Goal: Transaction & Acquisition: Purchase product/service

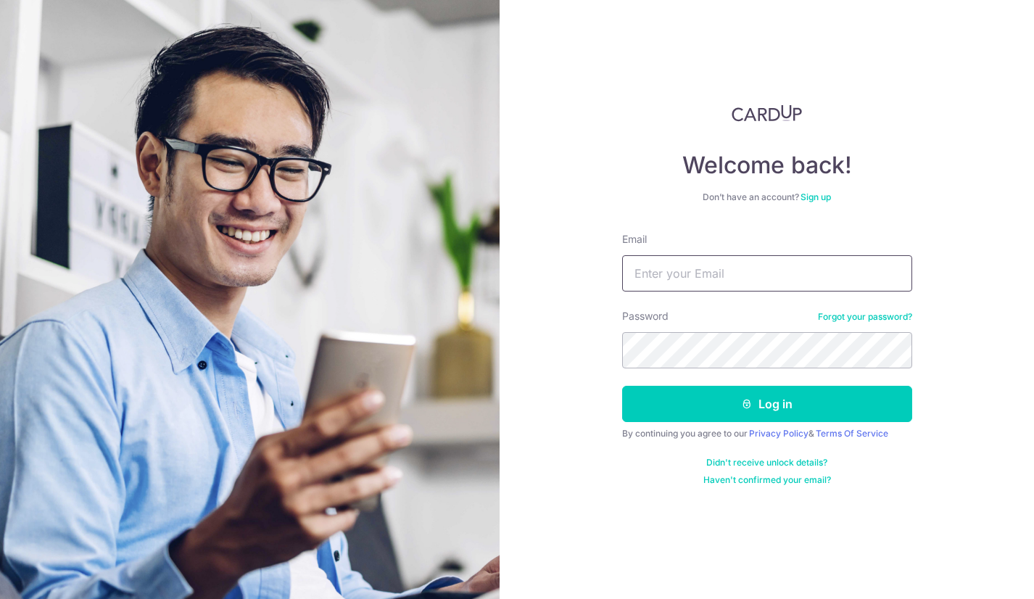
click at [795, 267] on input "Email" at bounding box center [767, 273] width 290 height 36
type input "[EMAIL_ADDRESS][DOMAIN_NAME]"
drag, startPoint x: 713, startPoint y: 393, endPoint x: 794, endPoint y: 457, distance: 103.1
click at [713, 392] on button "Log in" at bounding box center [767, 404] width 290 height 36
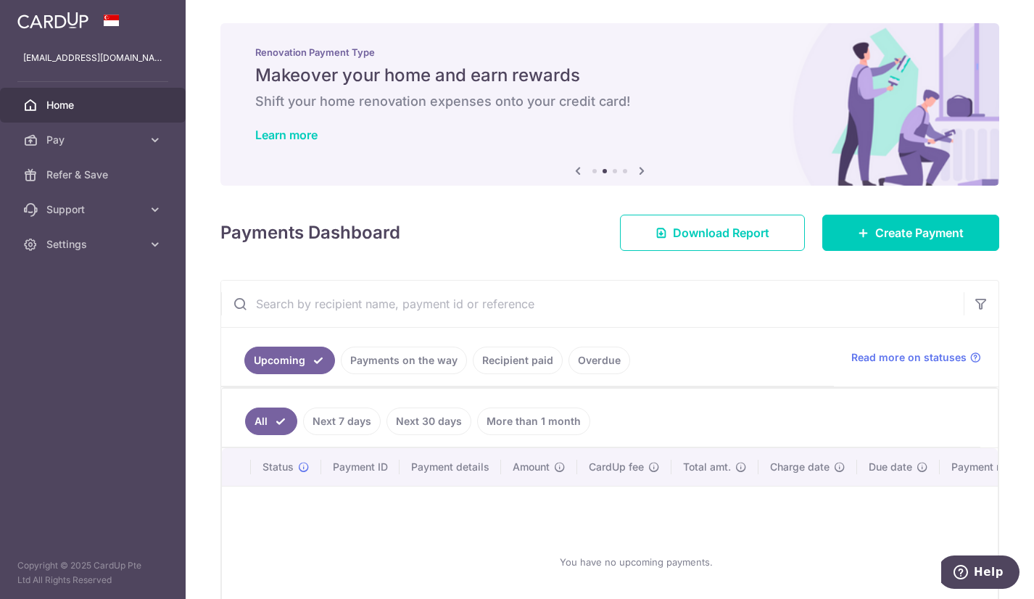
scroll to position [72, 0]
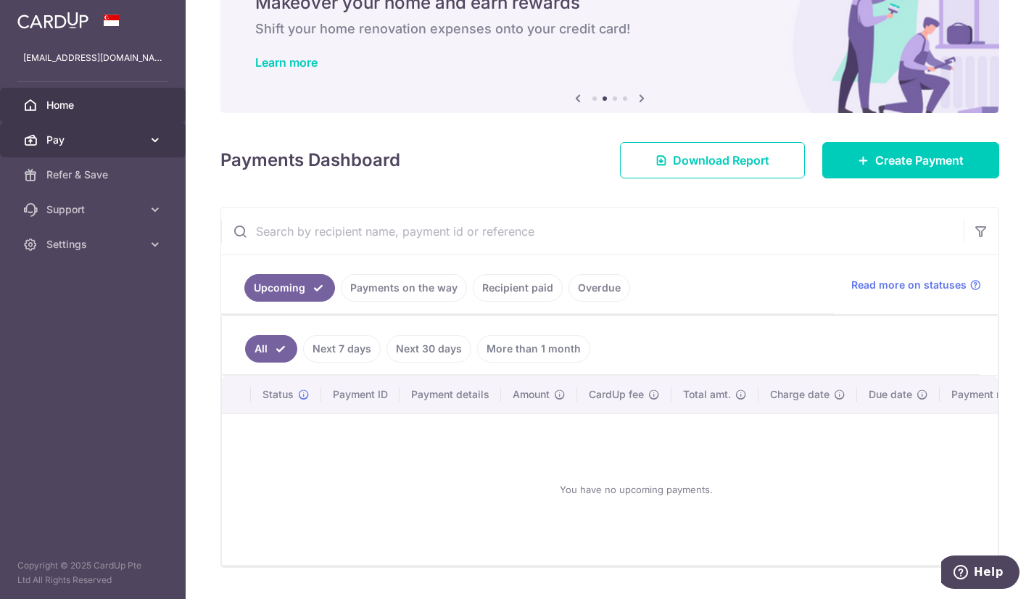
click at [146, 134] on link "Pay" at bounding box center [93, 140] width 186 height 35
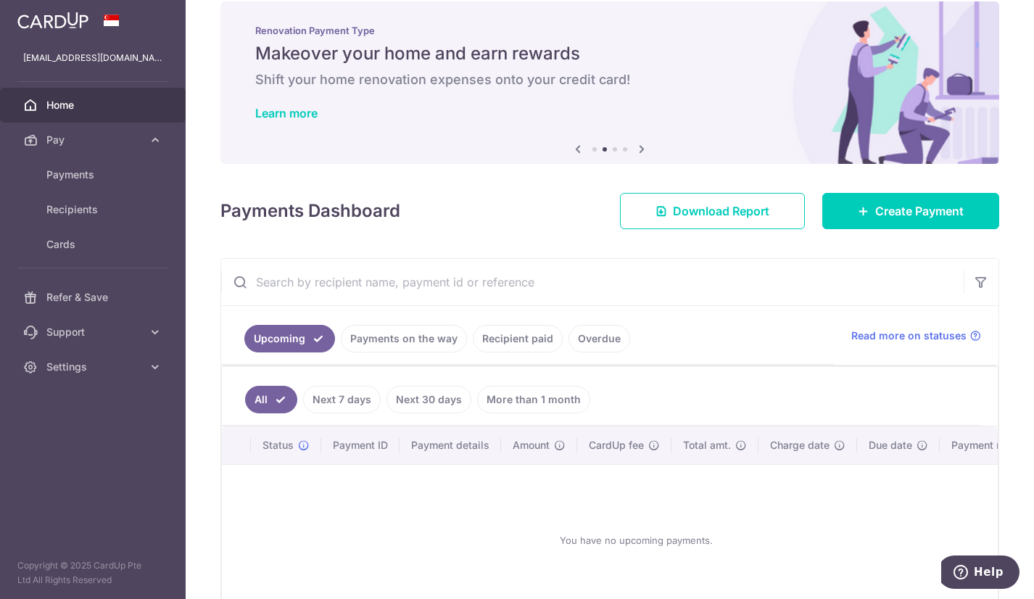
scroll to position [0, 0]
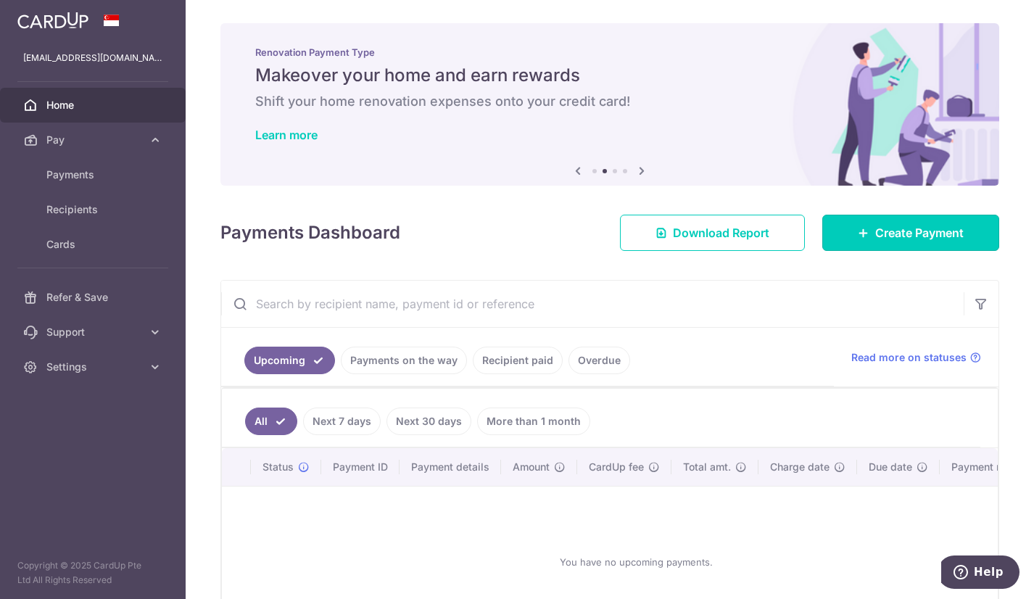
drag, startPoint x: 910, startPoint y: 223, endPoint x: 896, endPoint y: 262, distance: 41.5
click at [909, 224] on span "Create Payment" at bounding box center [919, 232] width 88 height 17
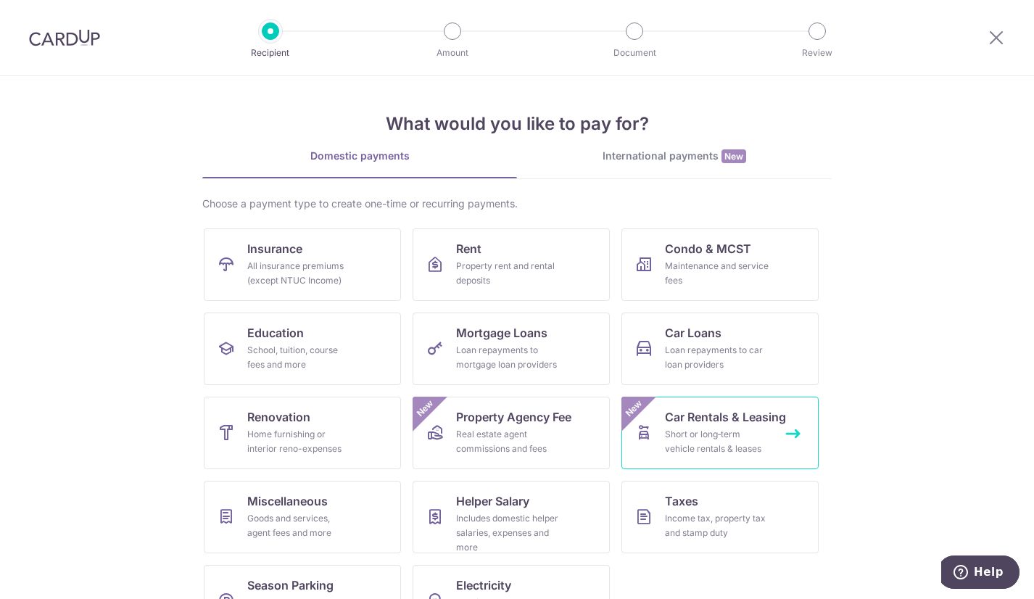
scroll to position [49, 0]
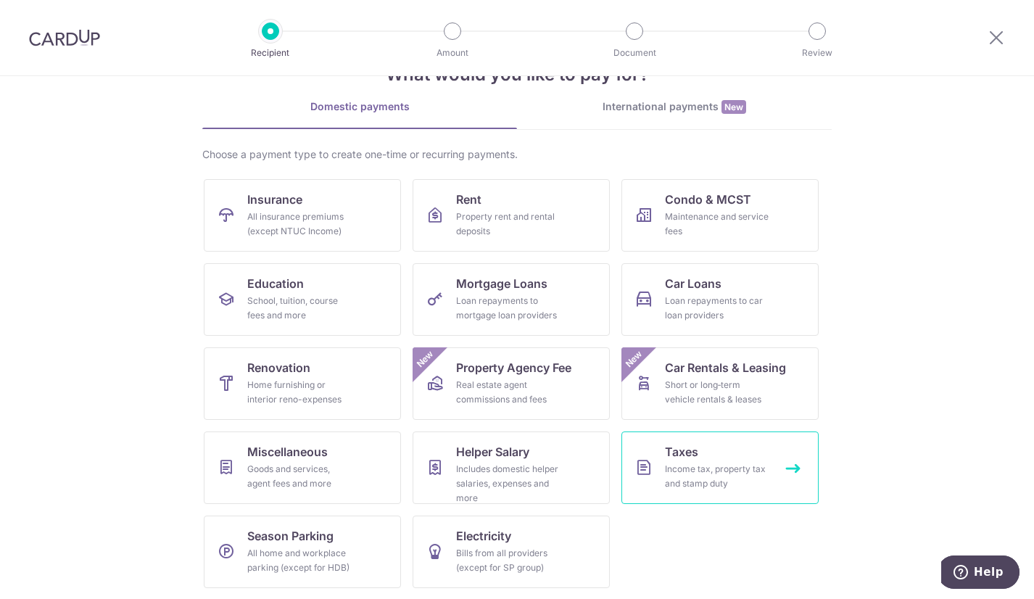
click at [705, 466] on div "Income tax, property tax and stamp duty" at bounding box center [717, 476] width 104 height 29
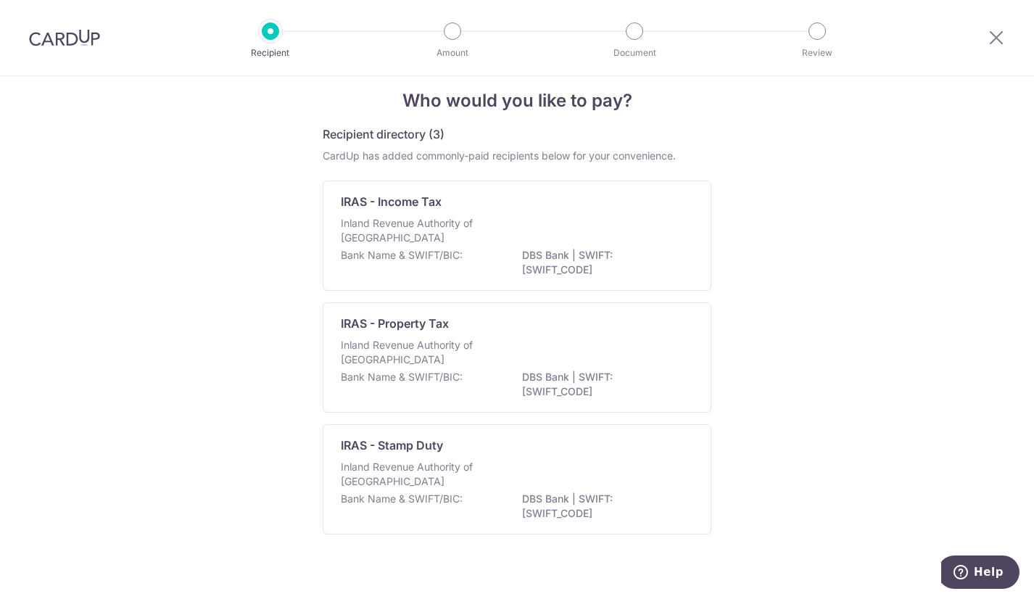
scroll to position [30, 0]
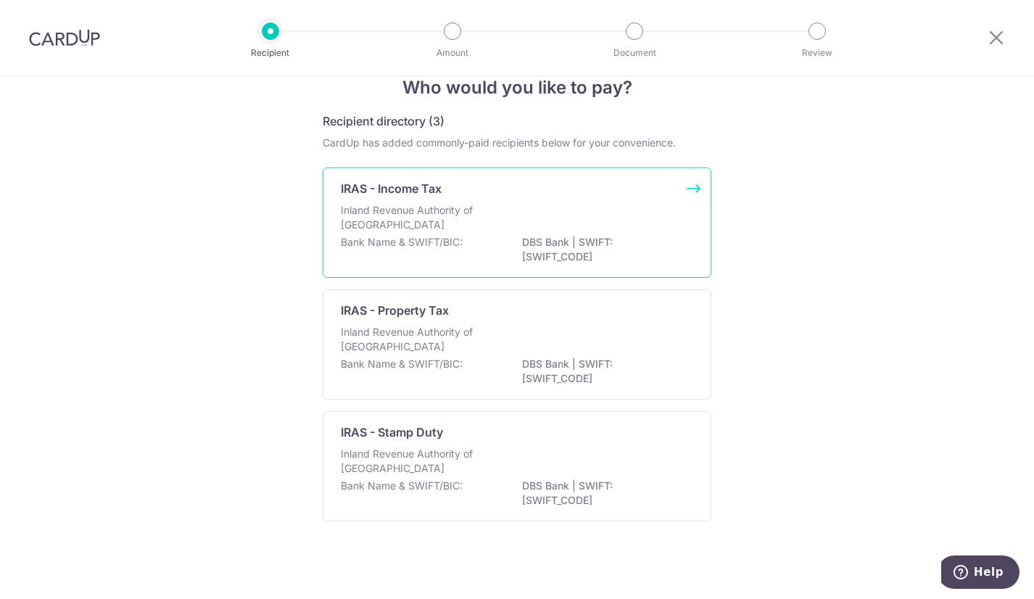
click at [526, 233] on div "Inland Revenue Authority of Singapore" at bounding box center [517, 219] width 352 height 32
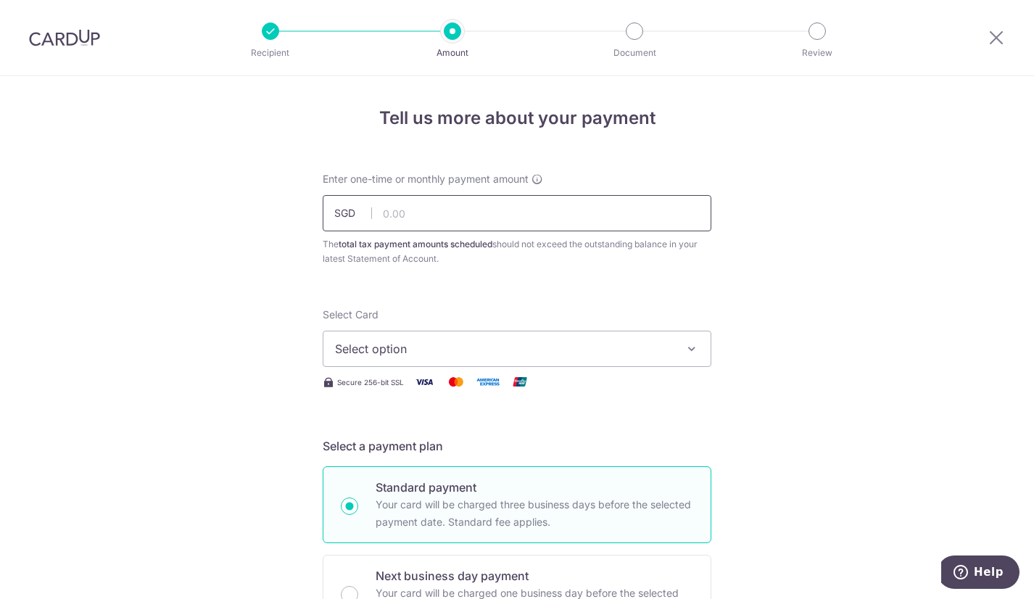
click at [410, 221] on input "text" at bounding box center [517, 213] width 389 height 36
type input "1,000.00"
click at [442, 347] on span "Select option" at bounding box center [504, 348] width 338 height 17
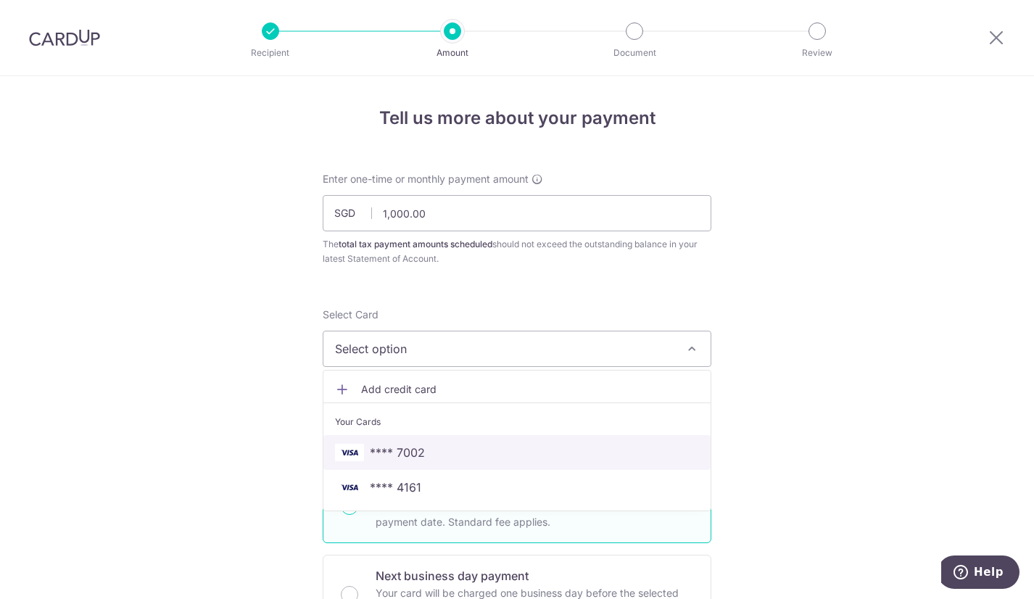
click at [422, 455] on span "**** 7002" at bounding box center [517, 452] width 364 height 17
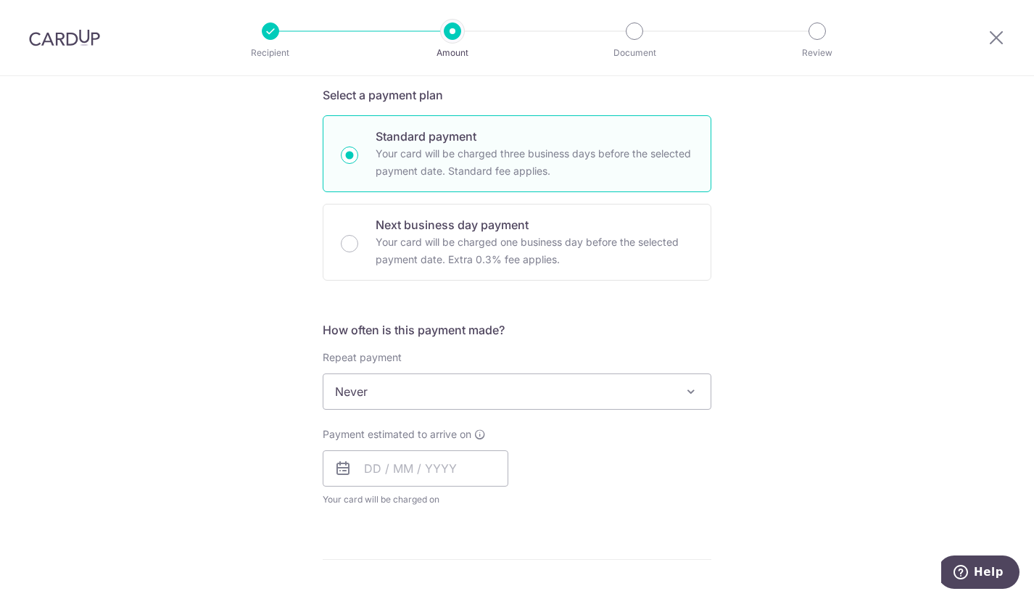
scroll to position [435, 0]
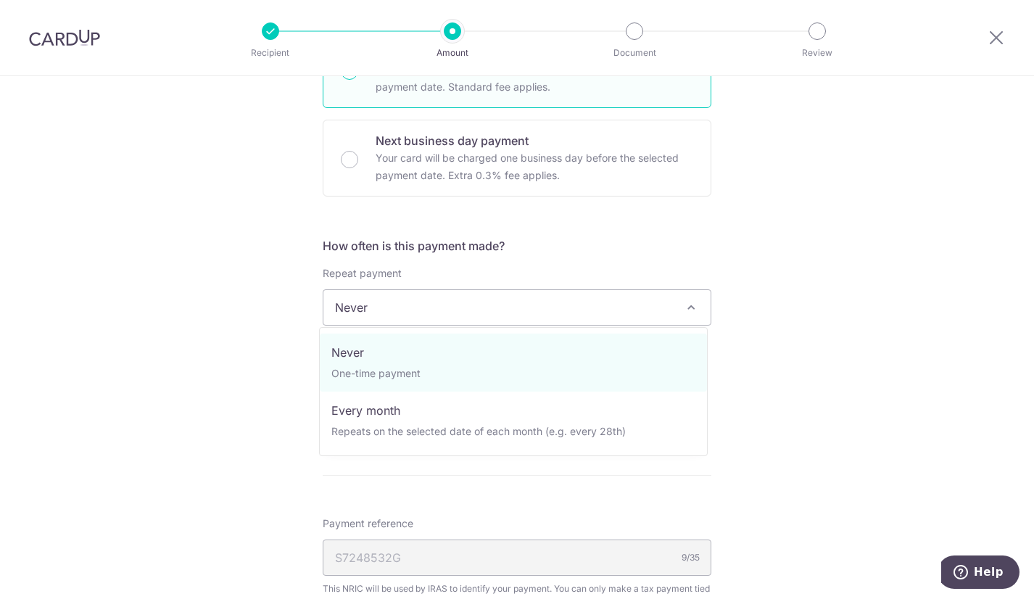
click at [687, 304] on span at bounding box center [690, 307] width 17 height 17
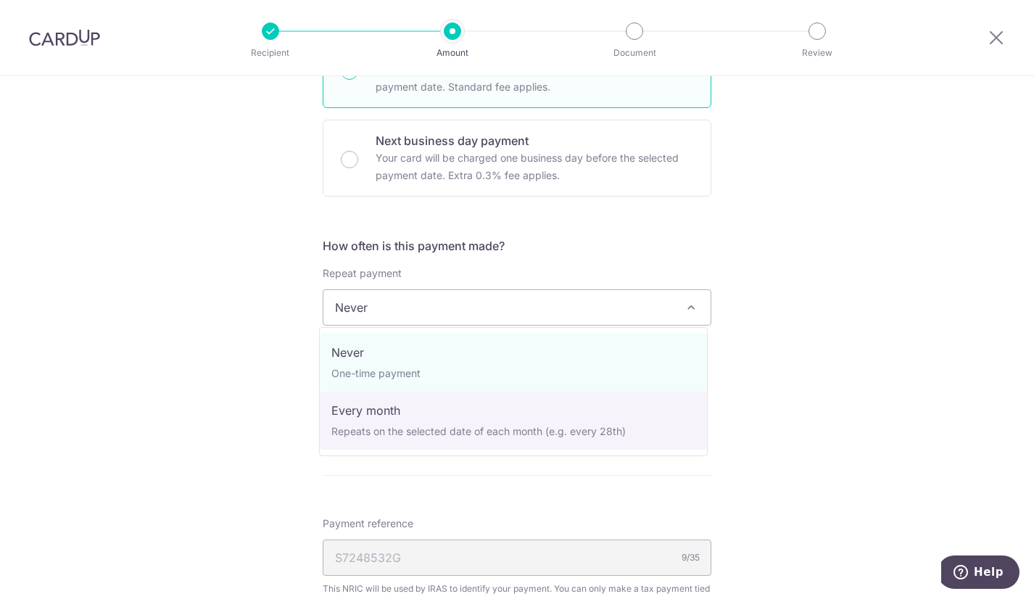
select select "3"
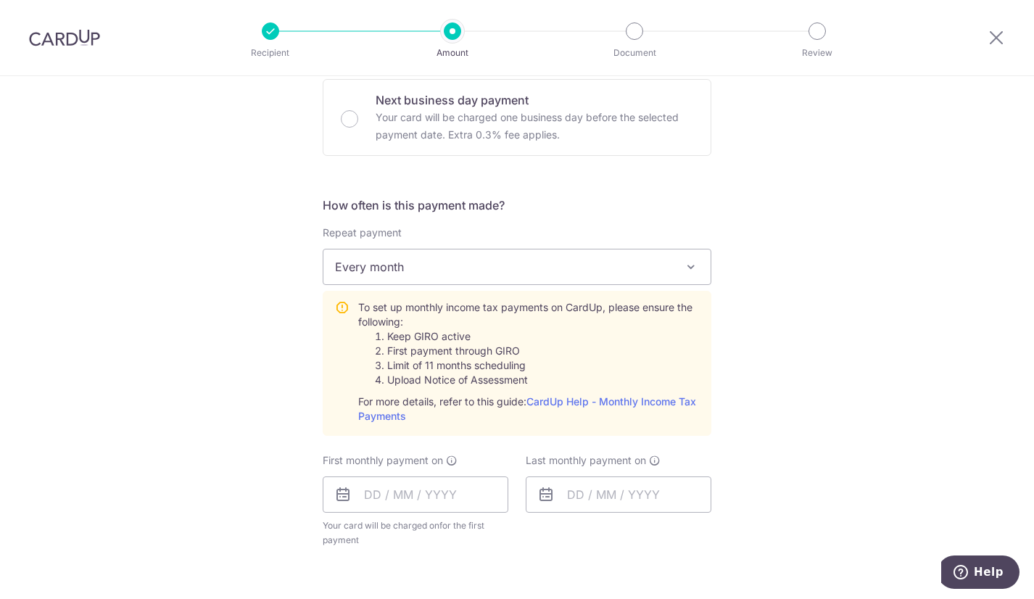
scroll to position [507, 0]
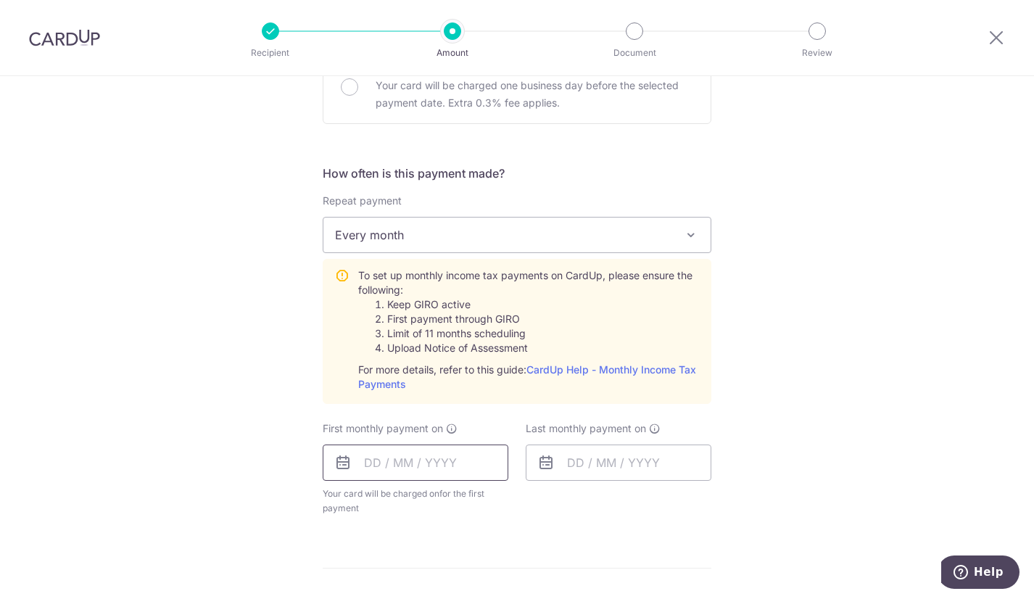
click at [428, 460] on input "text" at bounding box center [416, 462] width 186 height 36
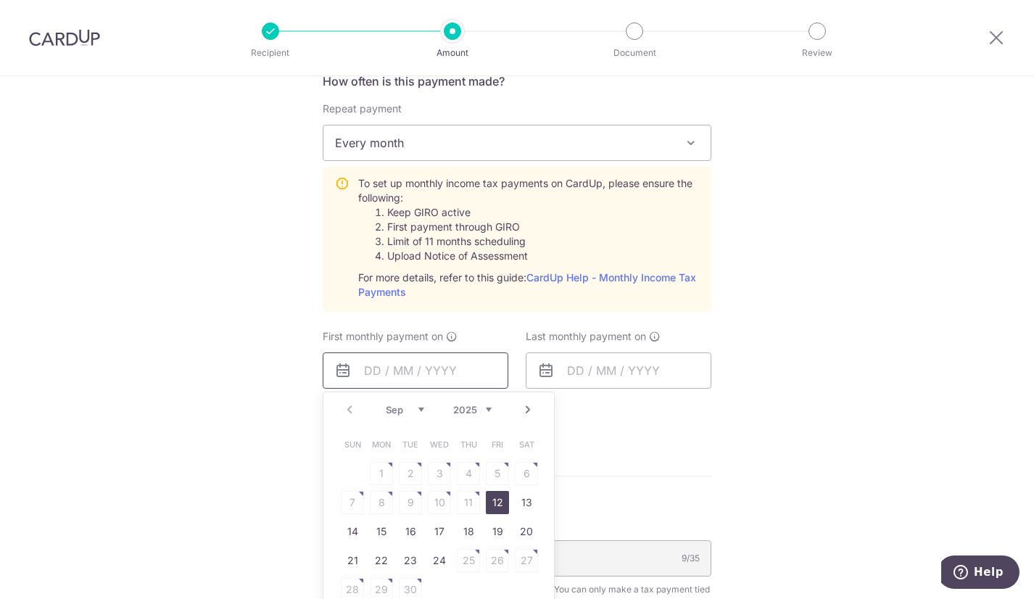
scroll to position [652, 0]
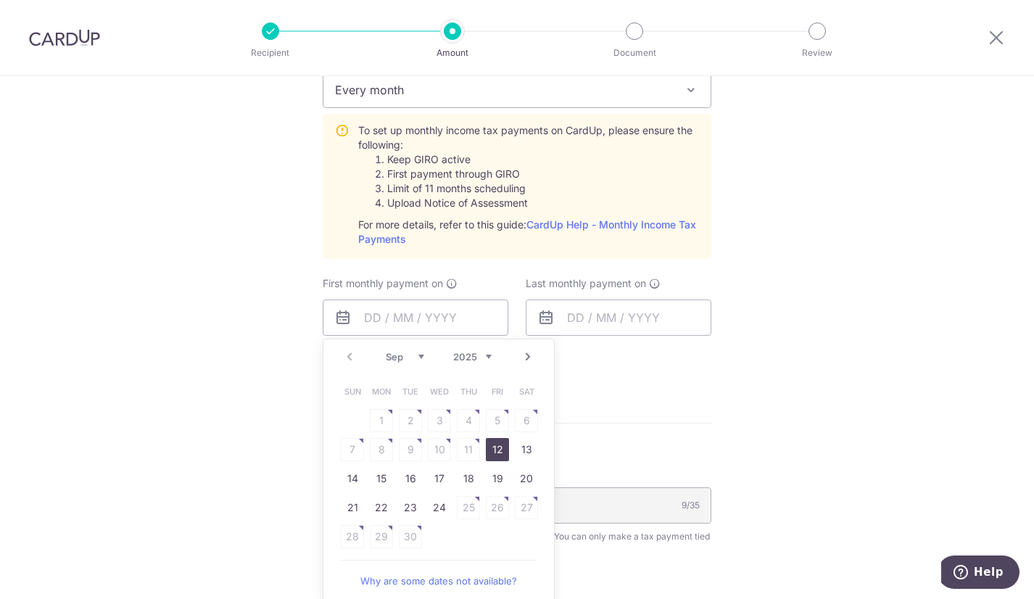
click at [494, 444] on link "12" at bounding box center [497, 449] width 23 height 23
type input "12/09/2025"
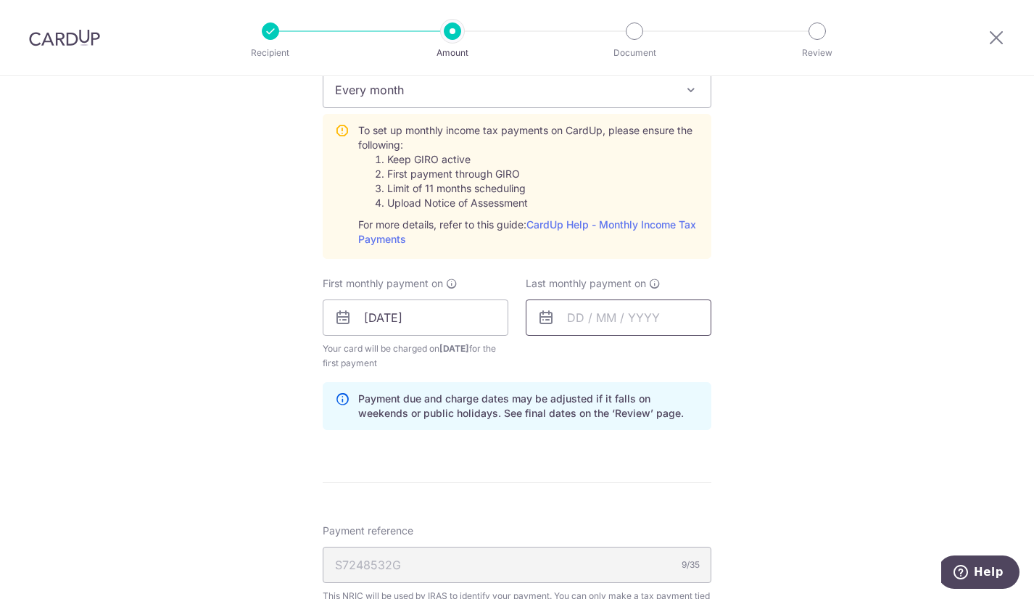
click at [560, 318] on input "text" at bounding box center [619, 317] width 186 height 36
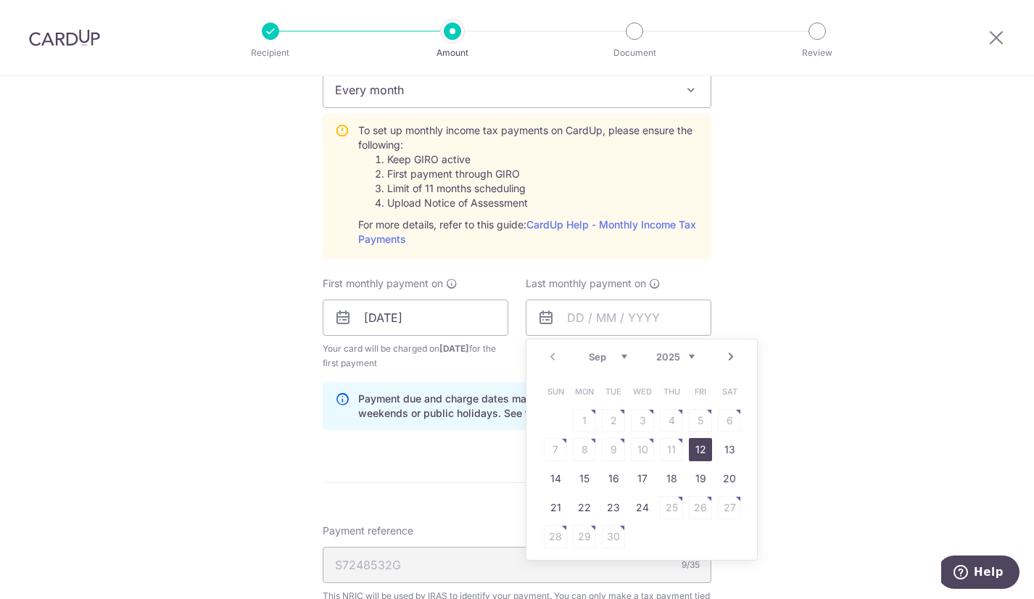
click at [727, 350] on link "Next" at bounding box center [730, 356] width 17 height 17
click at [697, 447] on link "10" at bounding box center [700, 449] width 23 height 23
type input "10/10/2025"
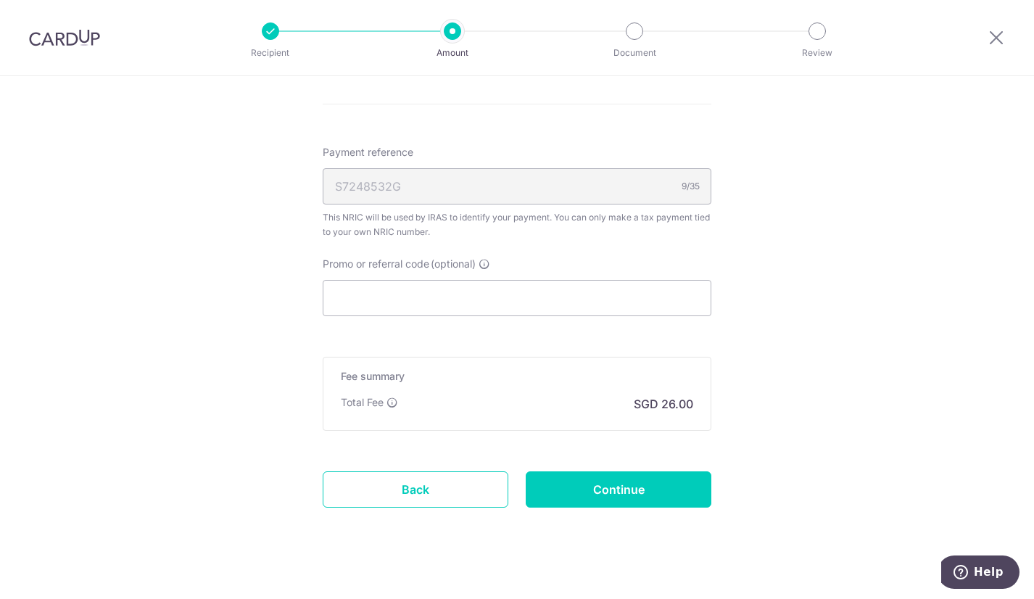
scroll to position [1044, 0]
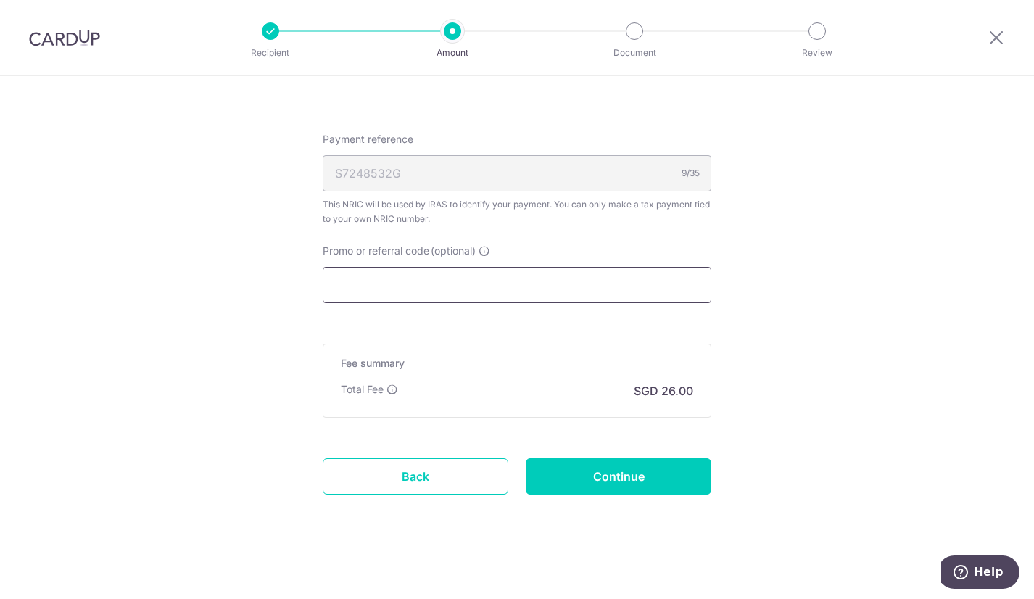
click at [498, 280] on input "Promo or referral code (optional)" at bounding box center [517, 285] width 389 height 36
paste input "VTAX25R"
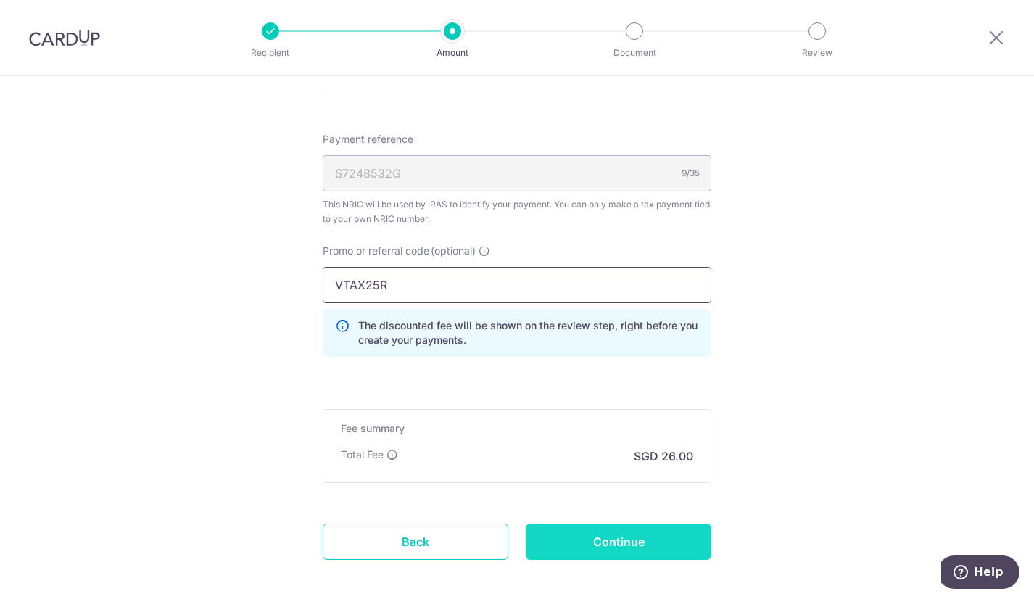
type input "VTAX25R"
click at [612, 529] on input "Continue" at bounding box center [619, 541] width 186 height 36
type input "Create Schedule"
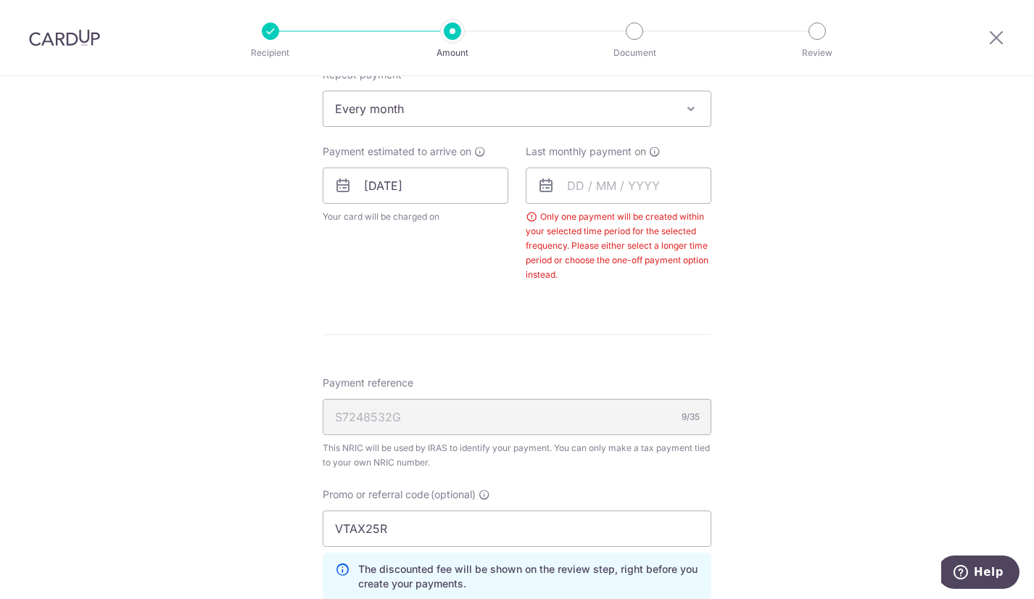
scroll to position [548, 0]
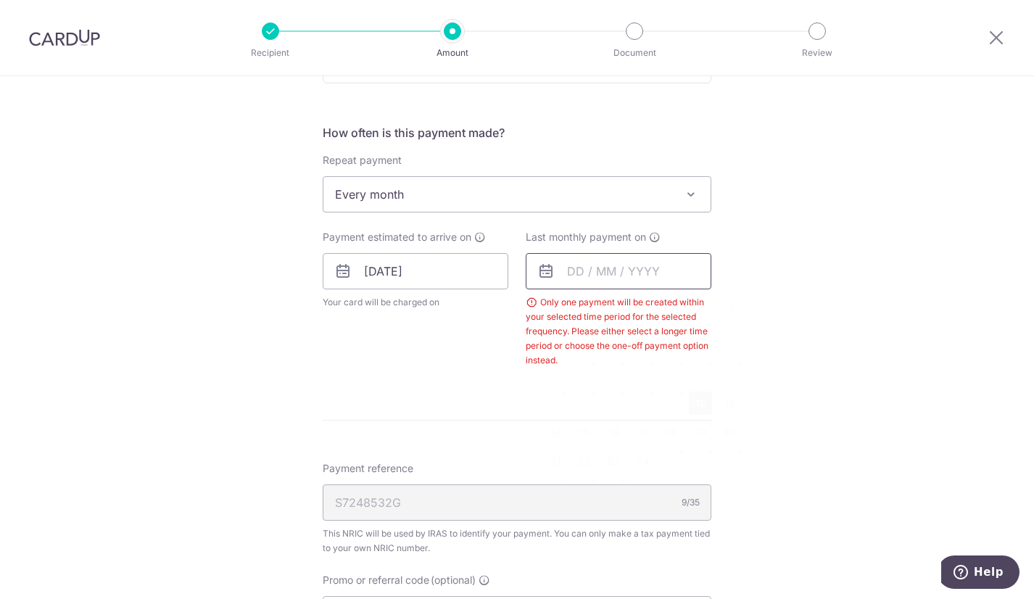
click at [625, 269] on input "text" at bounding box center [619, 271] width 186 height 36
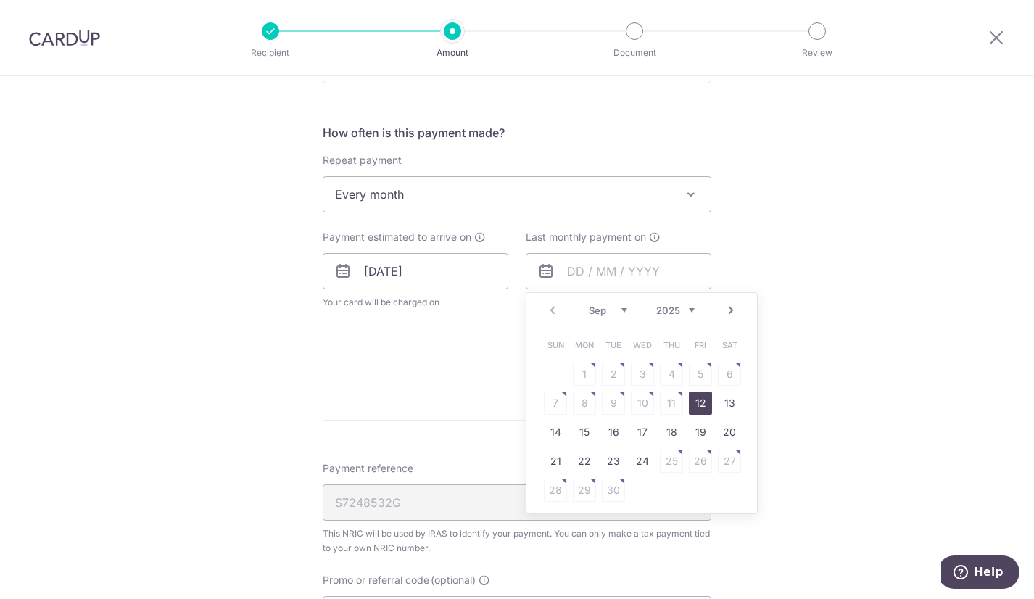
click at [729, 310] on link "Next" at bounding box center [730, 310] width 17 height 17
click at [579, 426] on link "13" at bounding box center [584, 431] width 23 height 23
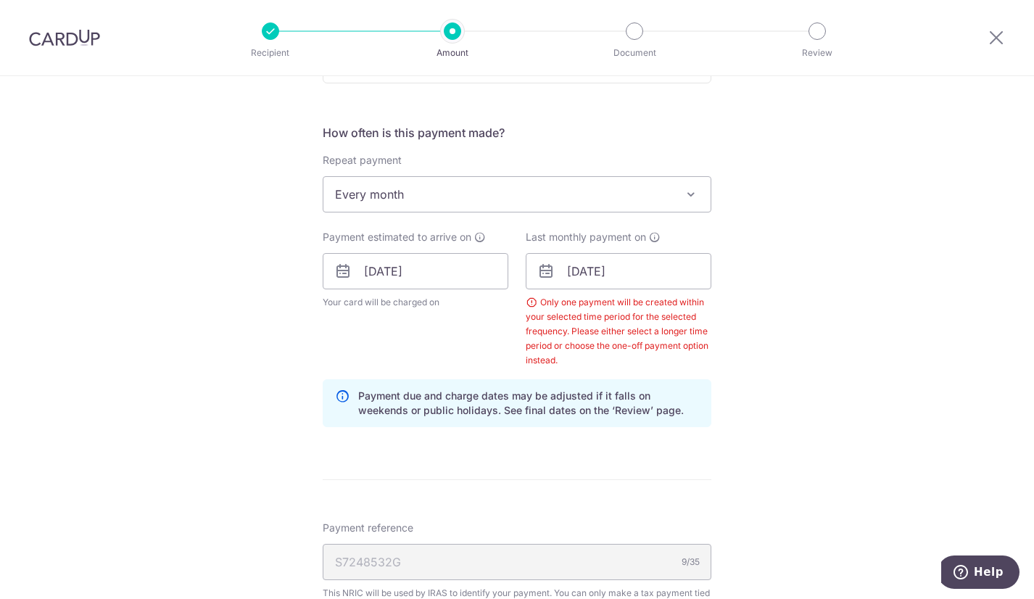
click at [790, 347] on div "Tell us more about your payment Enter one-time or monthly payment amount SGD 1,…" at bounding box center [517, 292] width 1034 height 1529
click at [645, 271] on input "13/10/2025" at bounding box center [619, 271] width 186 height 36
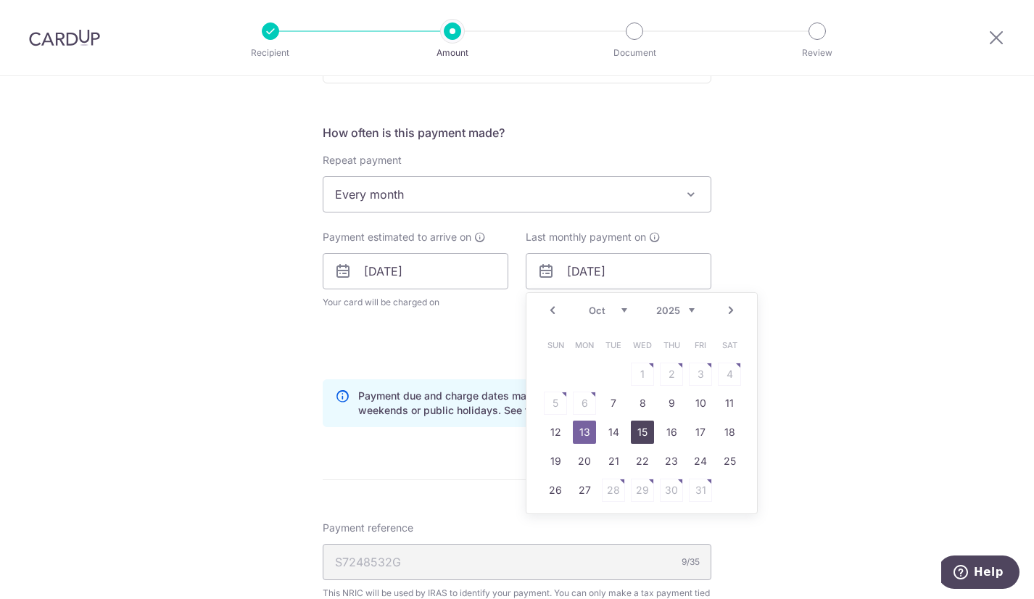
click at [637, 424] on link "15" at bounding box center [642, 431] width 23 height 23
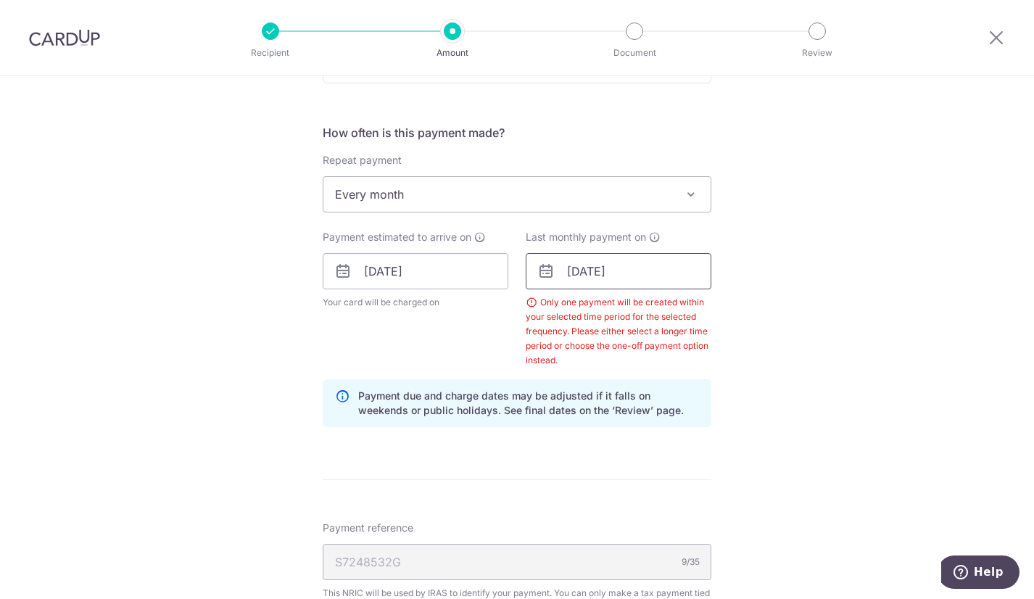
click at [653, 269] on input "15/10/2025" at bounding box center [619, 271] width 186 height 36
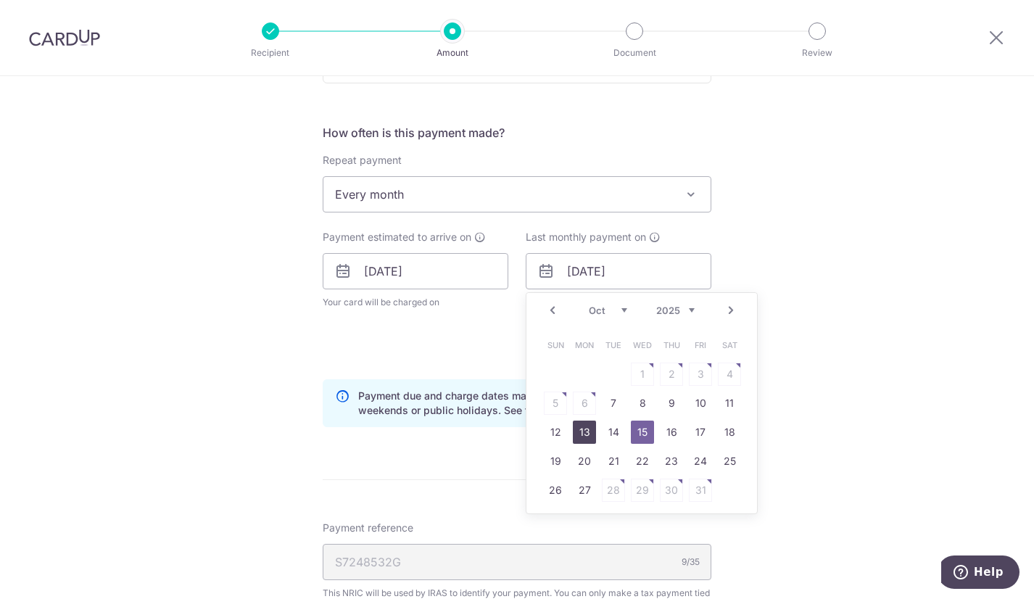
click at [576, 428] on link "13" at bounding box center [584, 431] width 23 height 23
type input "13/10/2025"
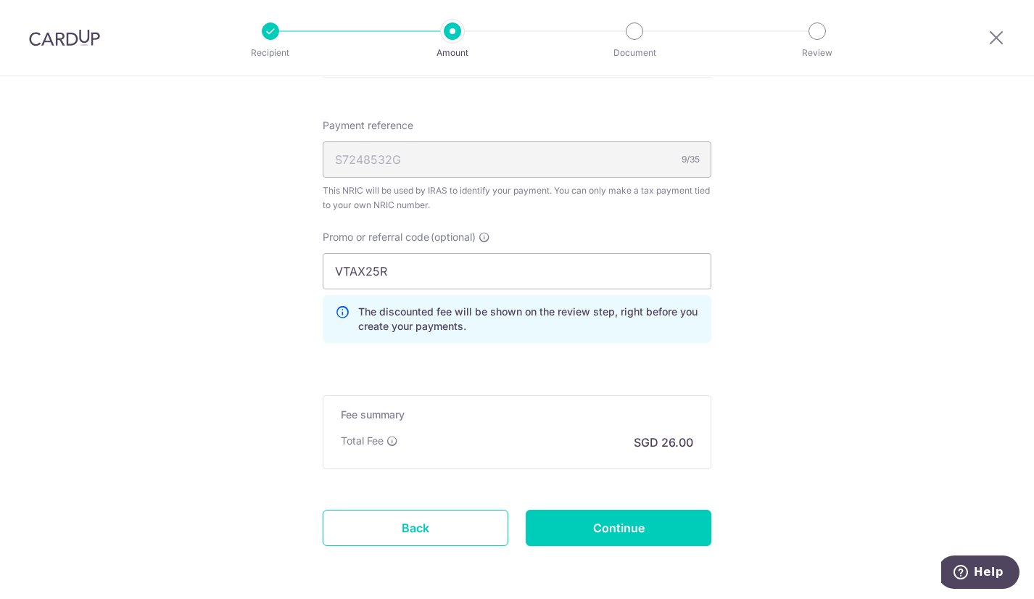
scroll to position [1002, 0]
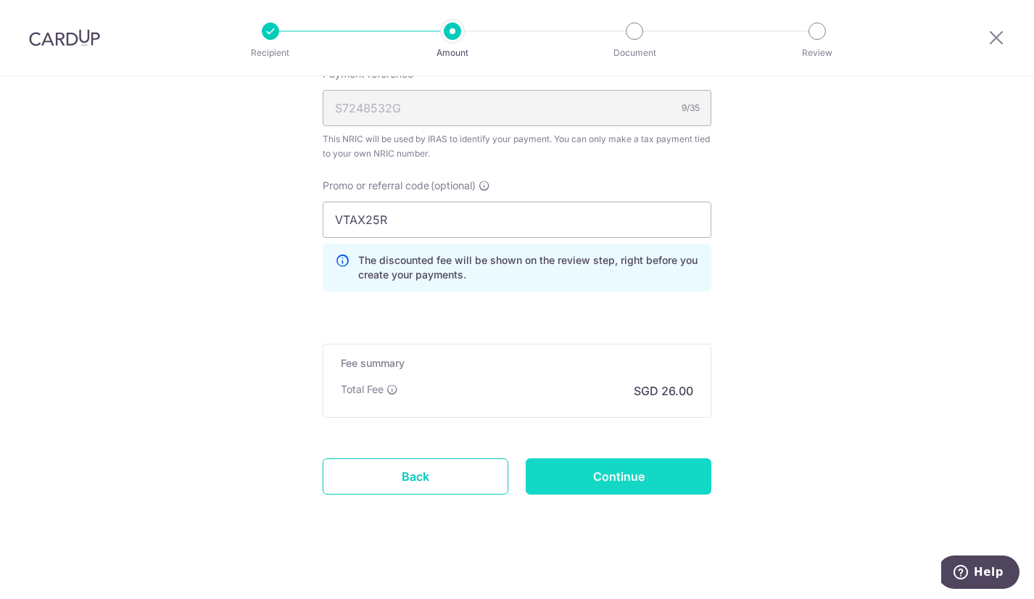
click at [623, 465] on input "Continue" at bounding box center [619, 476] width 186 height 36
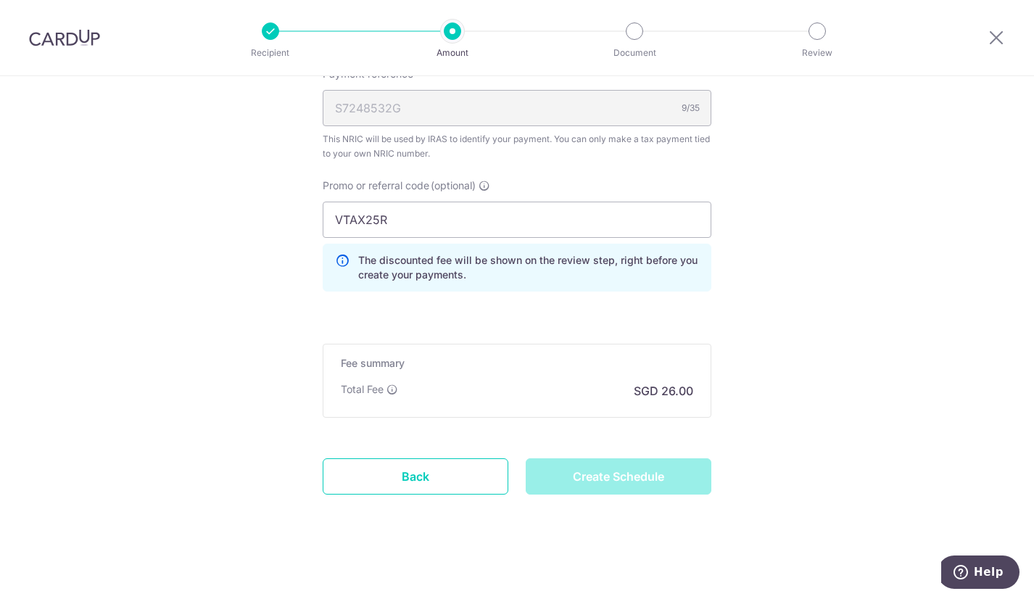
type input "Create Schedule"
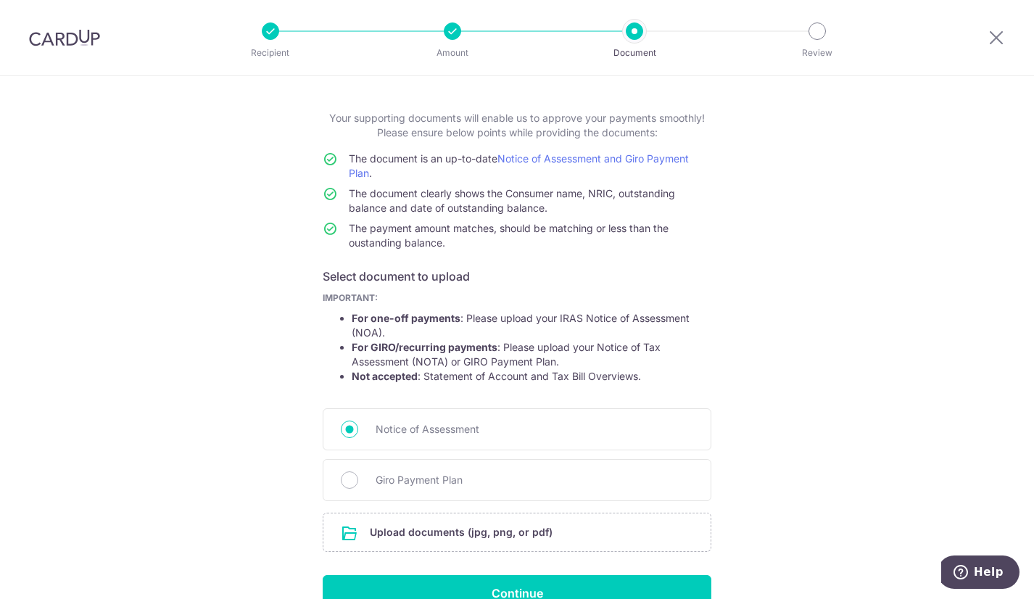
scroll to position [139, 0]
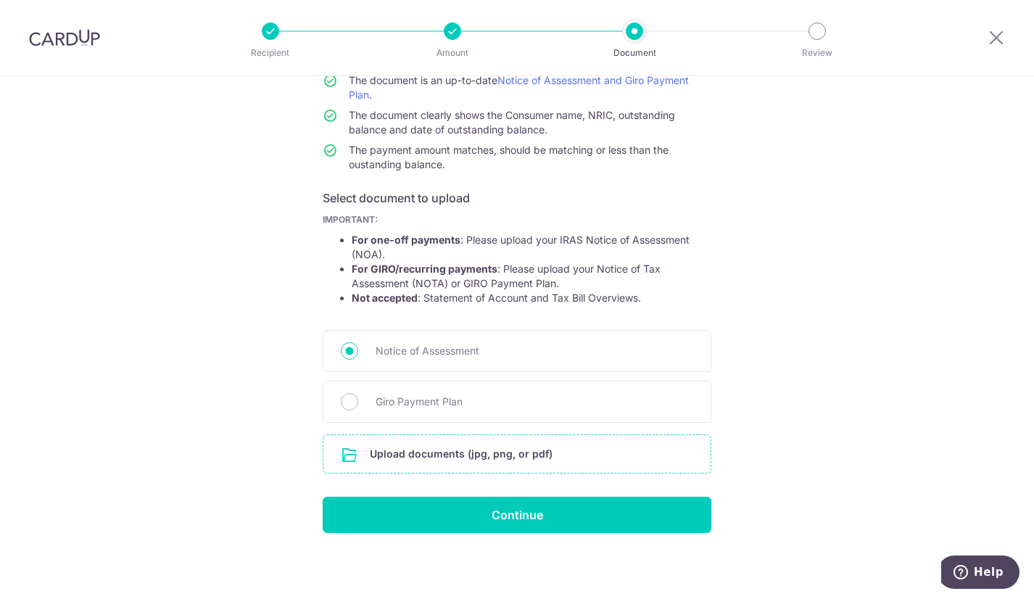
click at [468, 445] on input "file" at bounding box center [516, 454] width 387 height 38
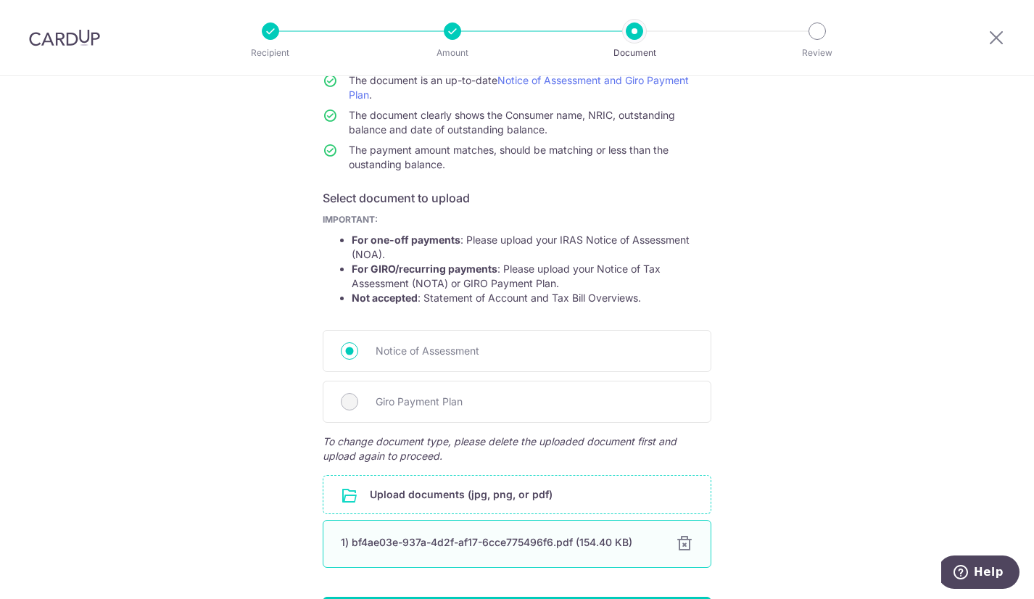
scroll to position [239, 0]
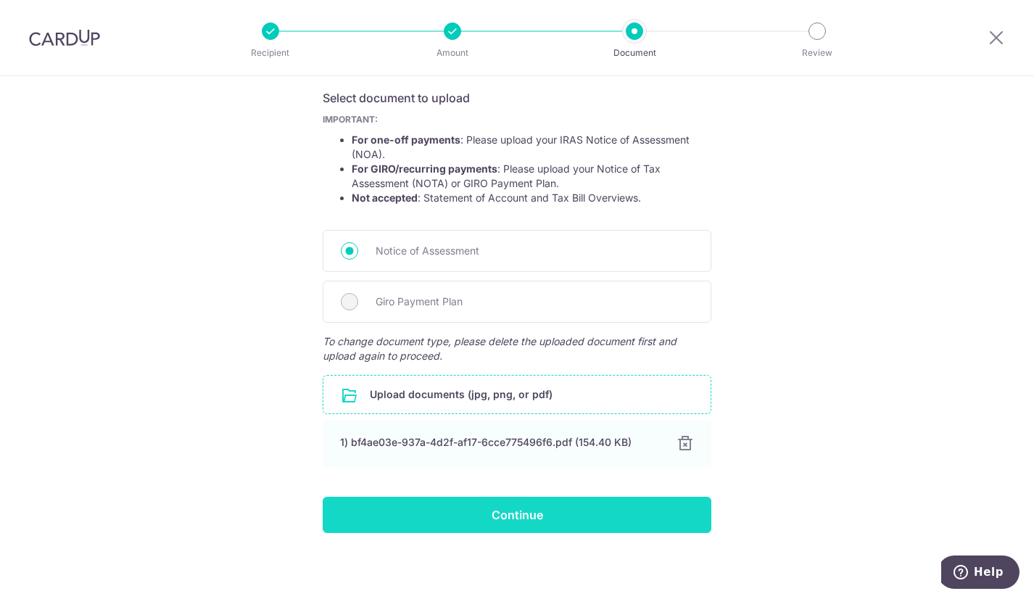
click at [507, 509] on input "Continue" at bounding box center [517, 515] width 389 height 36
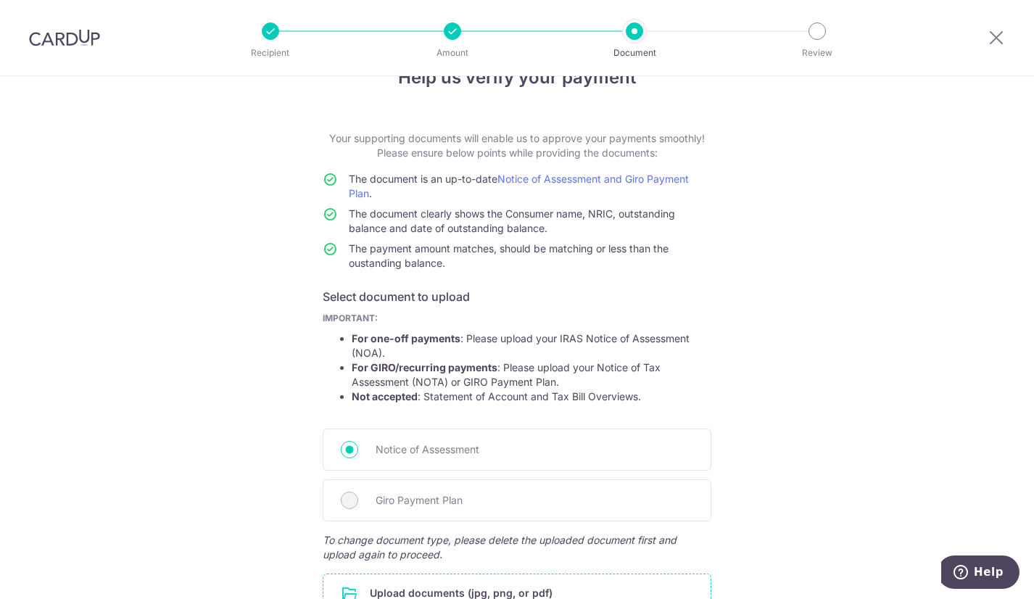
scroll to position [72, 0]
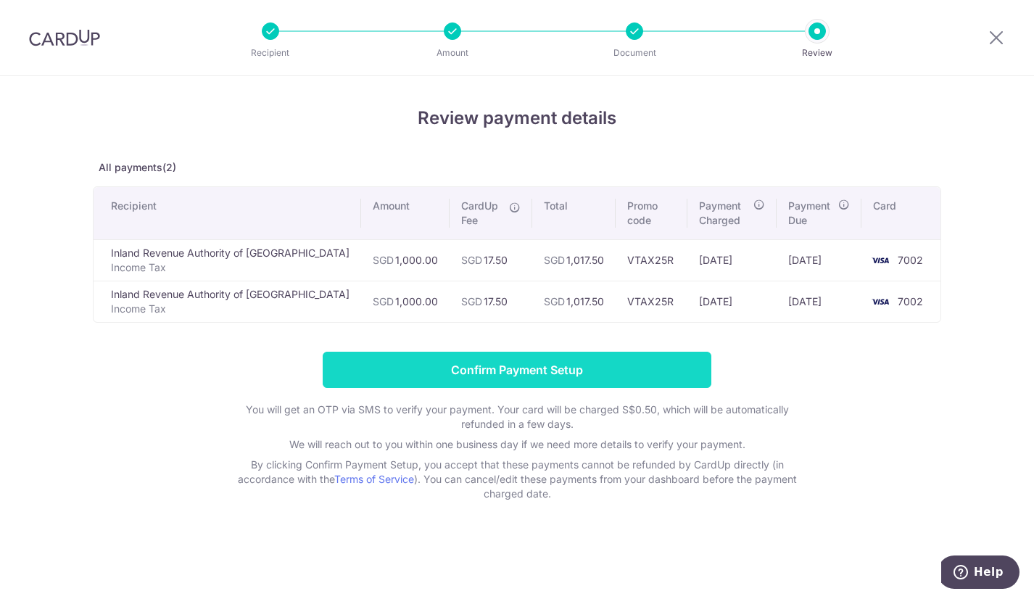
click at [499, 369] on input "Confirm Payment Setup" at bounding box center [517, 370] width 389 height 36
